Goal: Find specific page/section: Find specific page/section

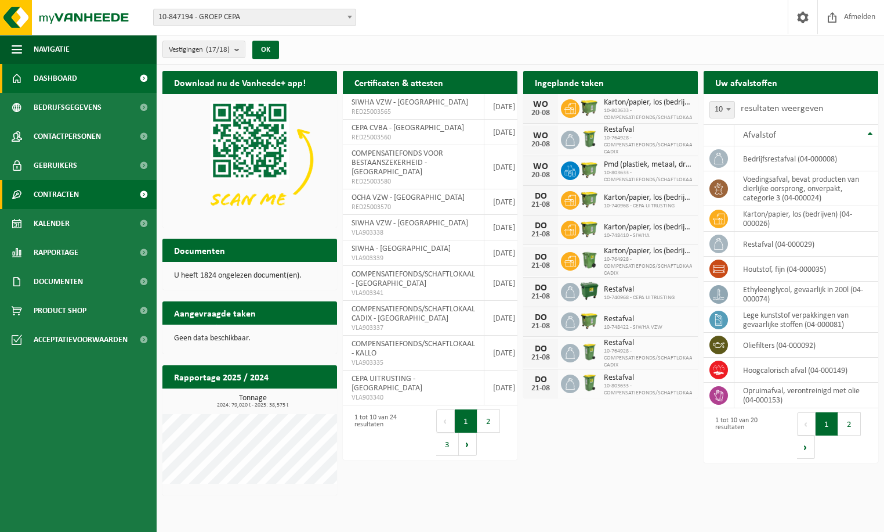
click at [70, 185] on span "Contracten" at bounding box center [56, 194] width 45 height 29
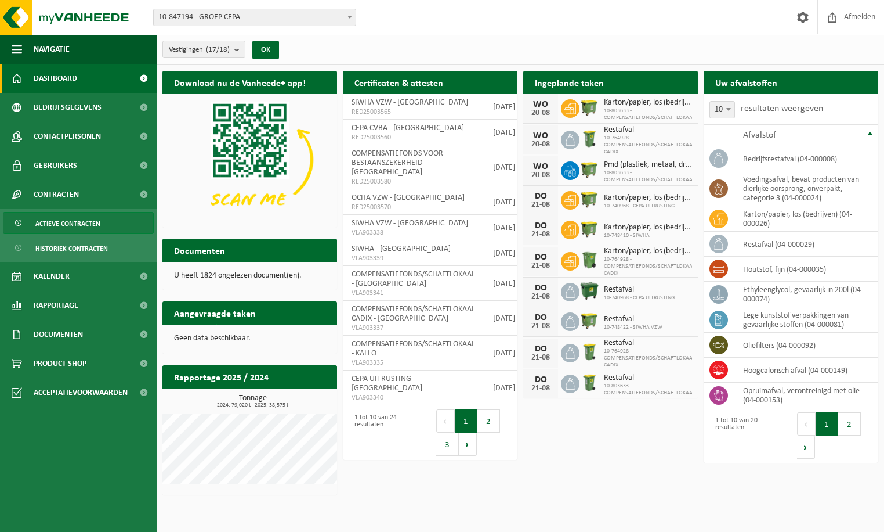
click at [73, 225] on span "Actieve contracten" at bounding box center [67, 223] width 65 height 22
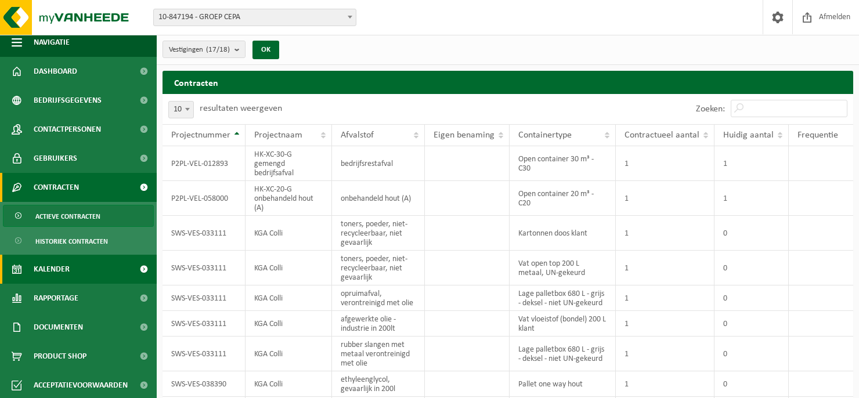
scroll to position [9, 0]
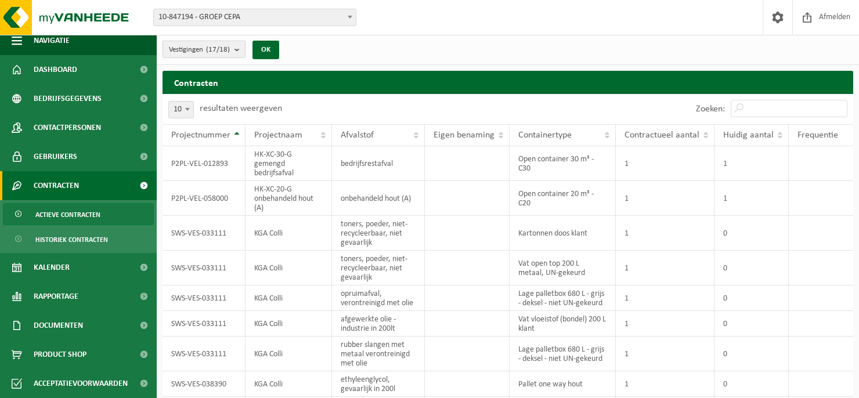
click at [241, 47] on b "submit" at bounding box center [239, 49] width 10 height 16
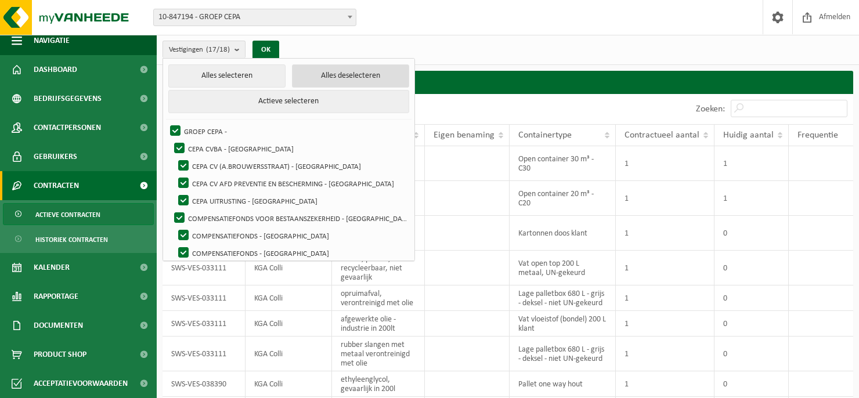
click at [313, 77] on button "Alles deselecteren" at bounding box center [350, 75] width 117 height 23
checkbox input "false"
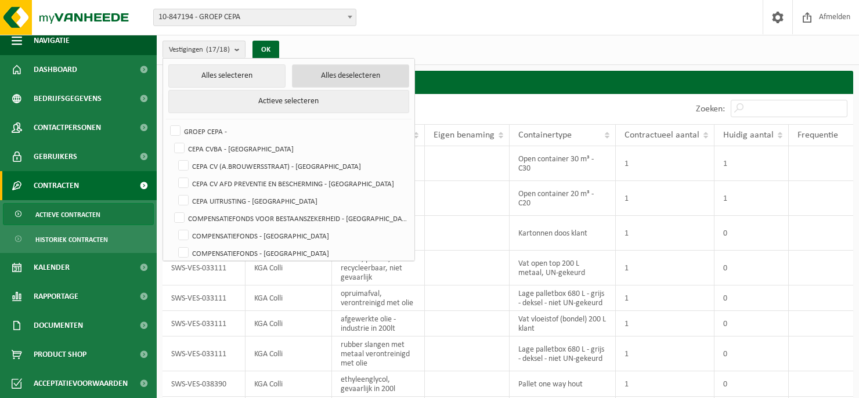
checkbox input "false"
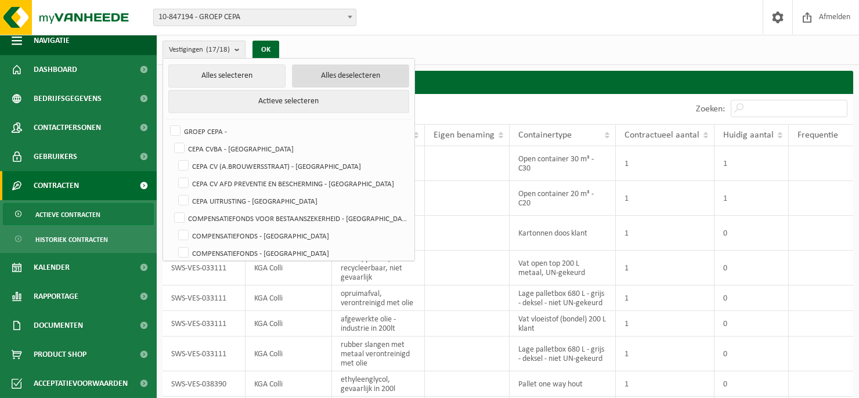
checkbox input "false"
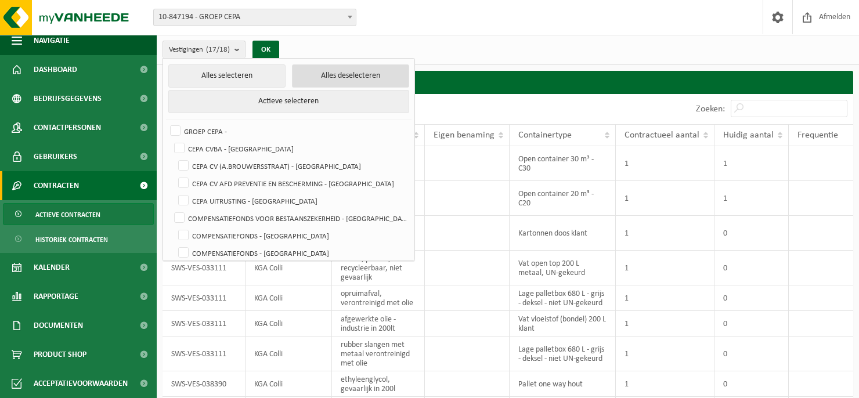
checkbox input "false"
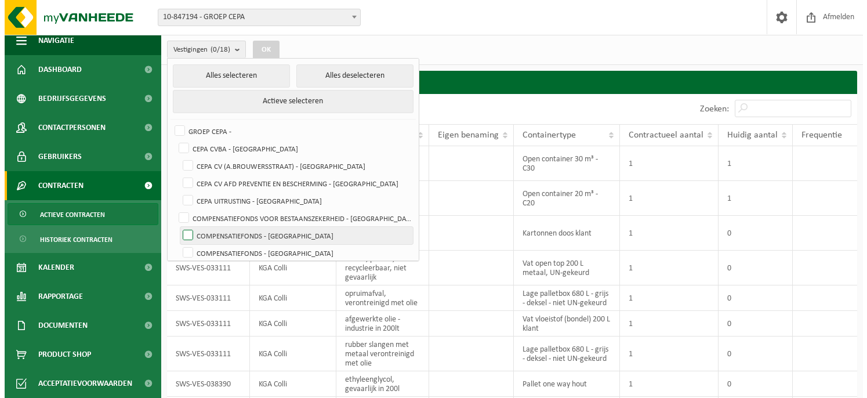
scroll to position [58, 0]
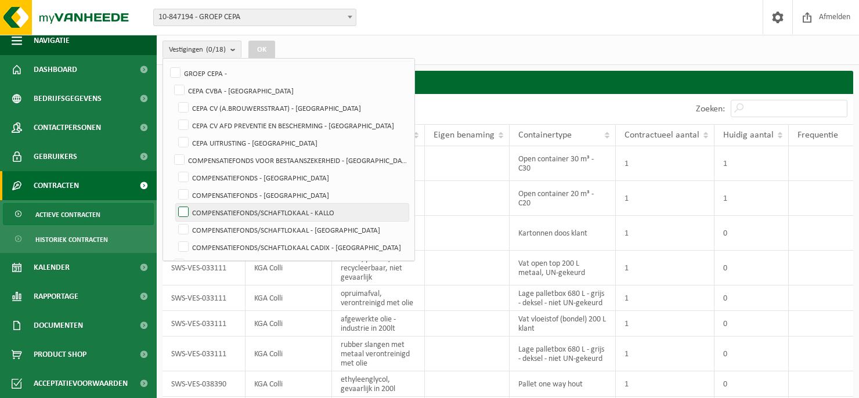
click at [328, 216] on label "COMPENSATIEFONDS/SCHAFTLOKAAL - KALLO" at bounding box center [292, 212] width 233 height 17
click at [174, 204] on input "COMPENSATIEFONDS/SCHAFTLOKAAL - KALLO" at bounding box center [173, 203] width 1 height 1
checkbox input "true"
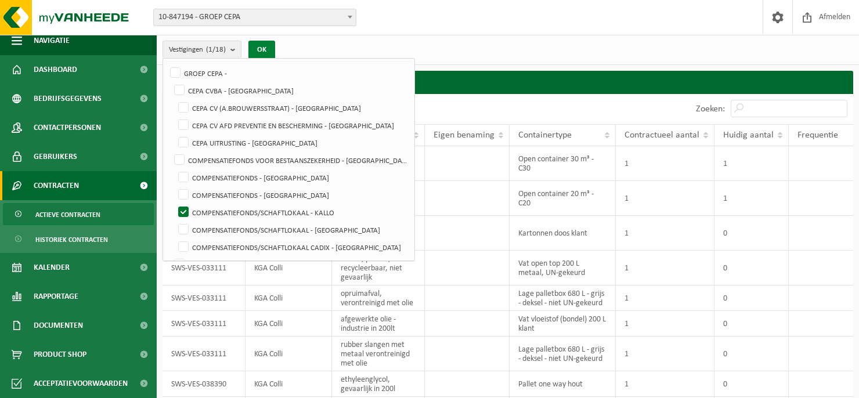
click at [262, 45] on button "OK" at bounding box center [261, 50] width 27 height 19
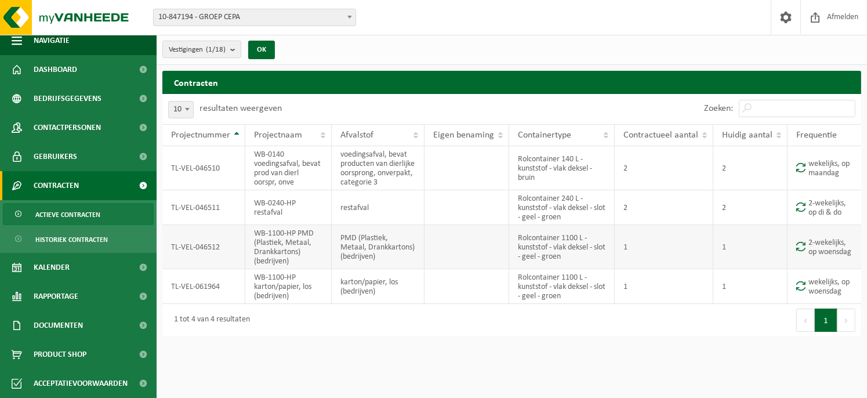
click at [234, 255] on td "TL-VEL-046512" at bounding box center [203, 247] width 83 height 44
